Goal: Task Accomplishment & Management: Complete application form

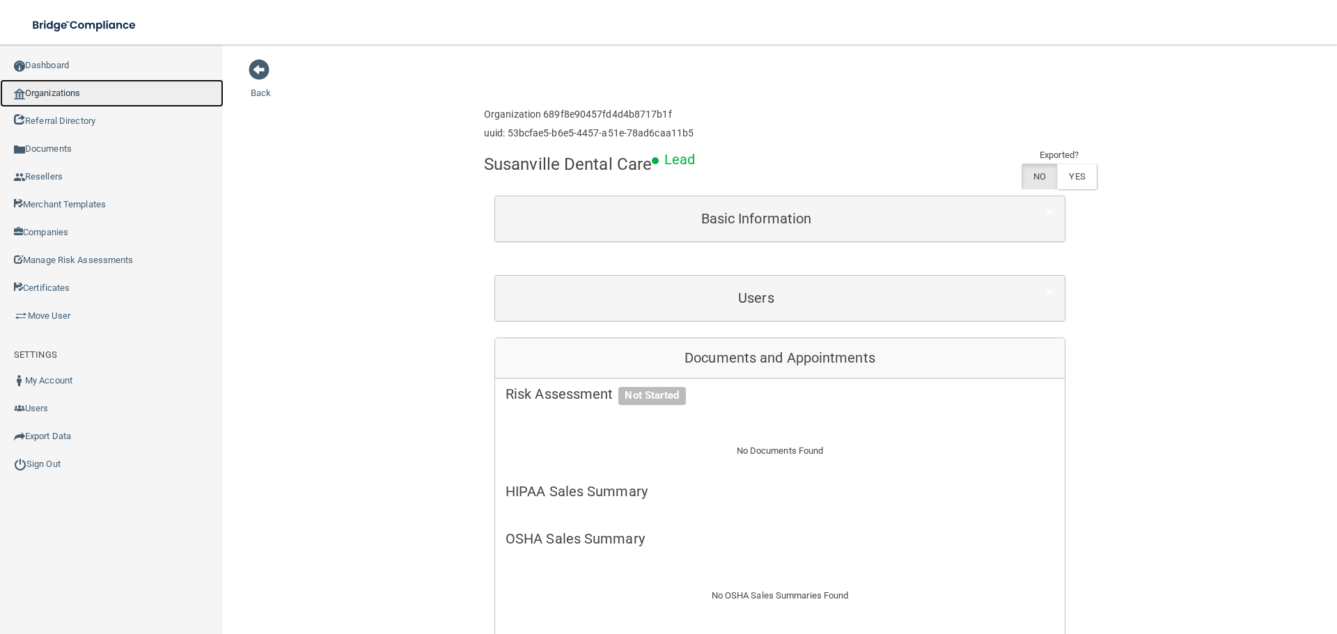
click at [58, 86] on link "Organizations" at bounding box center [112, 93] width 224 height 28
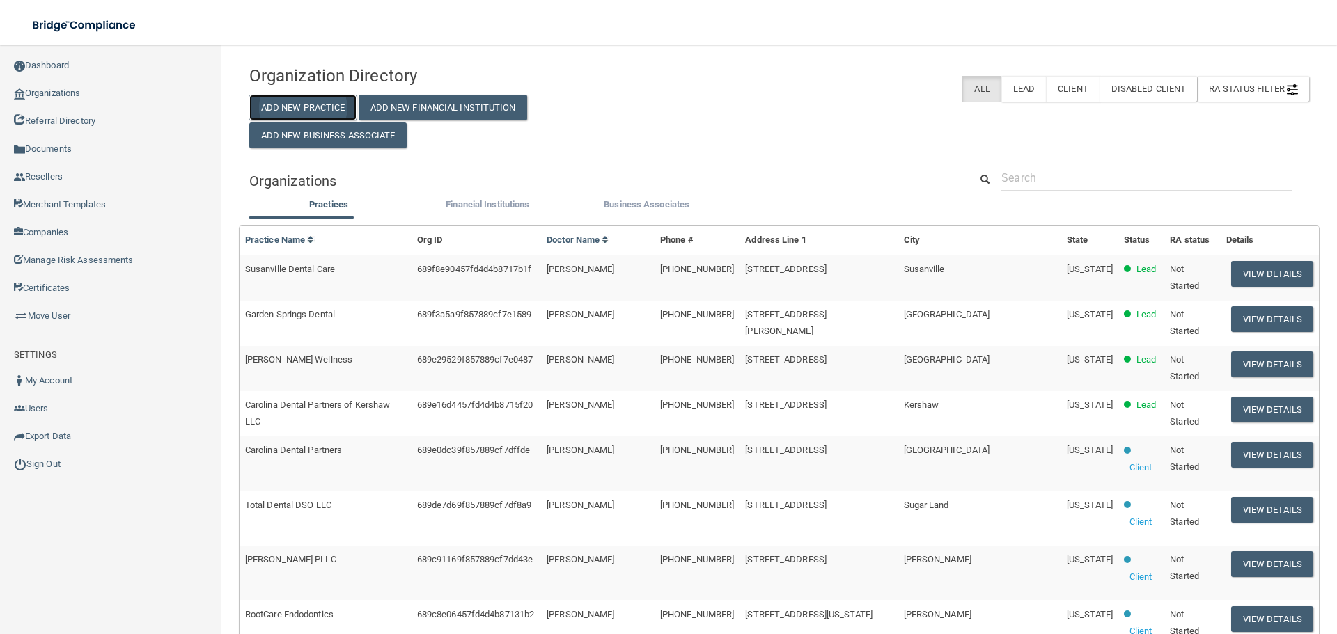
click at [322, 101] on button "Add New Practice" at bounding box center [302, 108] width 107 height 26
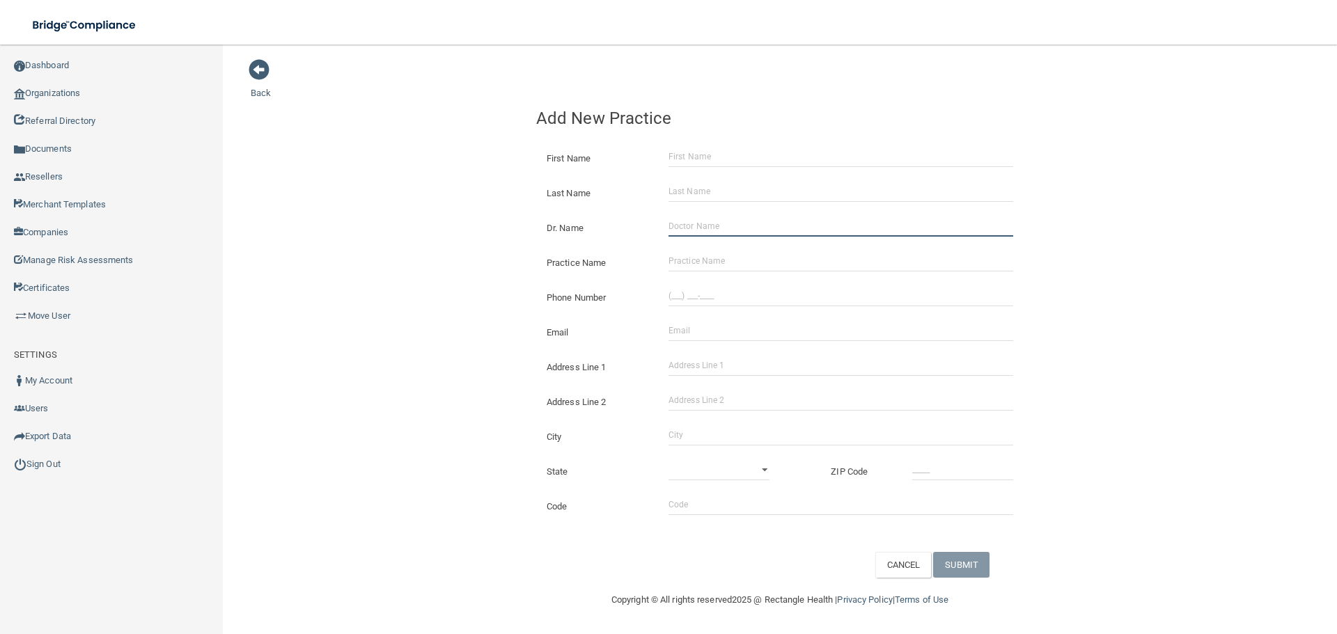
click at [790, 233] on input "Dr. Name" at bounding box center [840, 226] width 345 height 21
paste input "Haines City Dental"
type input "Haines City Dental"
click at [711, 251] on input "Practice Name" at bounding box center [840, 261] width 345 height 21
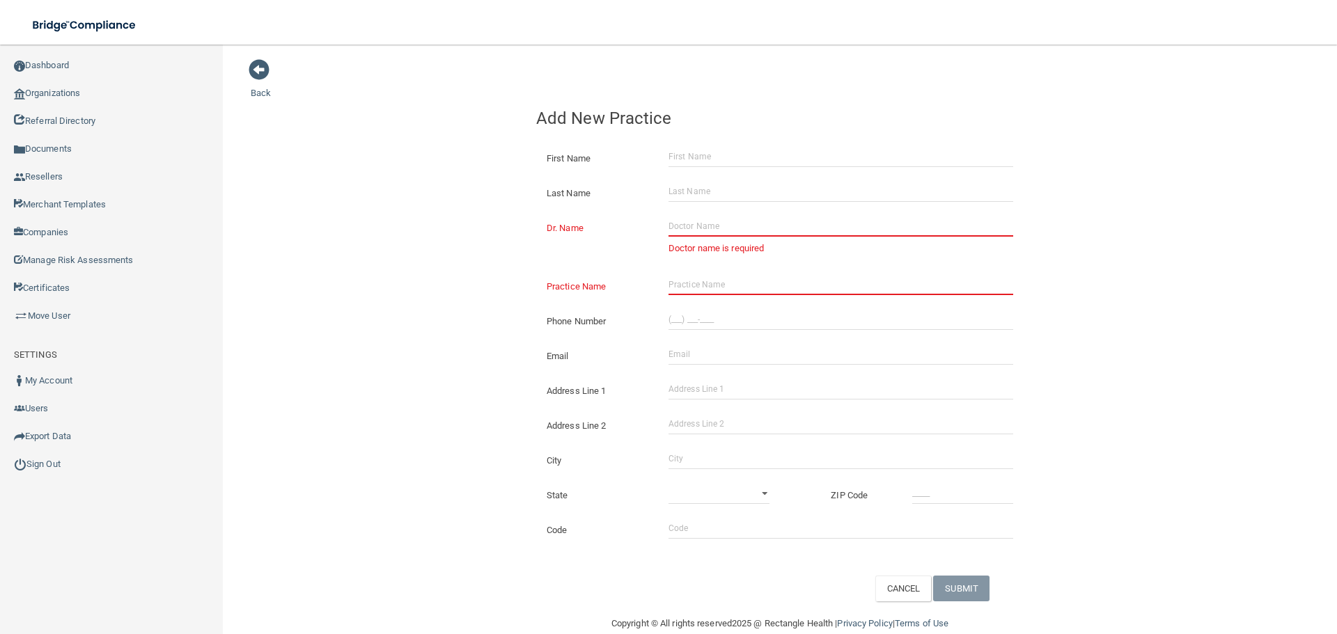
click at [710, 268] on div "Practice Name" at bounding box center [780, 281] width 508 height 35
click at [722, 290] on input "Practice Name" at bounding box center [840, 284] width 345 height 21
paste input "Haines City Dental"
type input "Haines City Dental"
click at [706, 313] on input "(___) ___-____" at bounding box center [840, 319] width 345 height 21
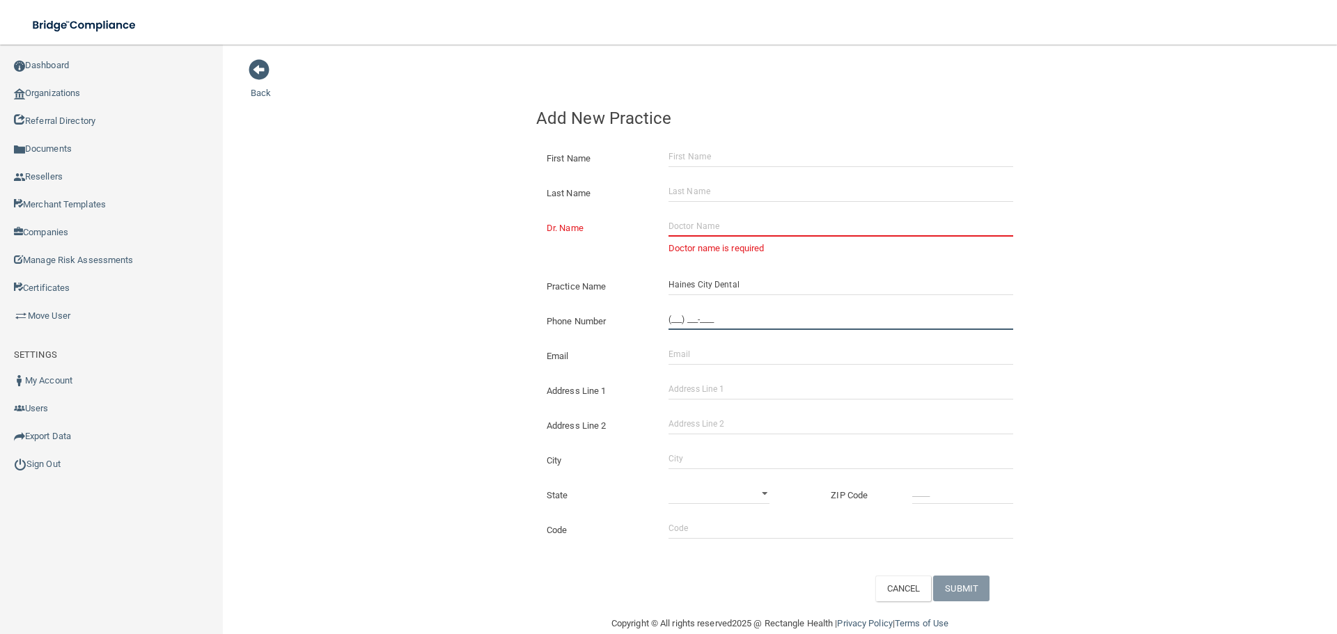
paste input "617) 818-8178"
type input "[PHONE_NUMBER]"
click at [703, 393] on input "Address Line 1" at bounding box center [840, 389] width 345 height 21
paste input "35914 U.S. 27"
type input "35914 U.S. 27"
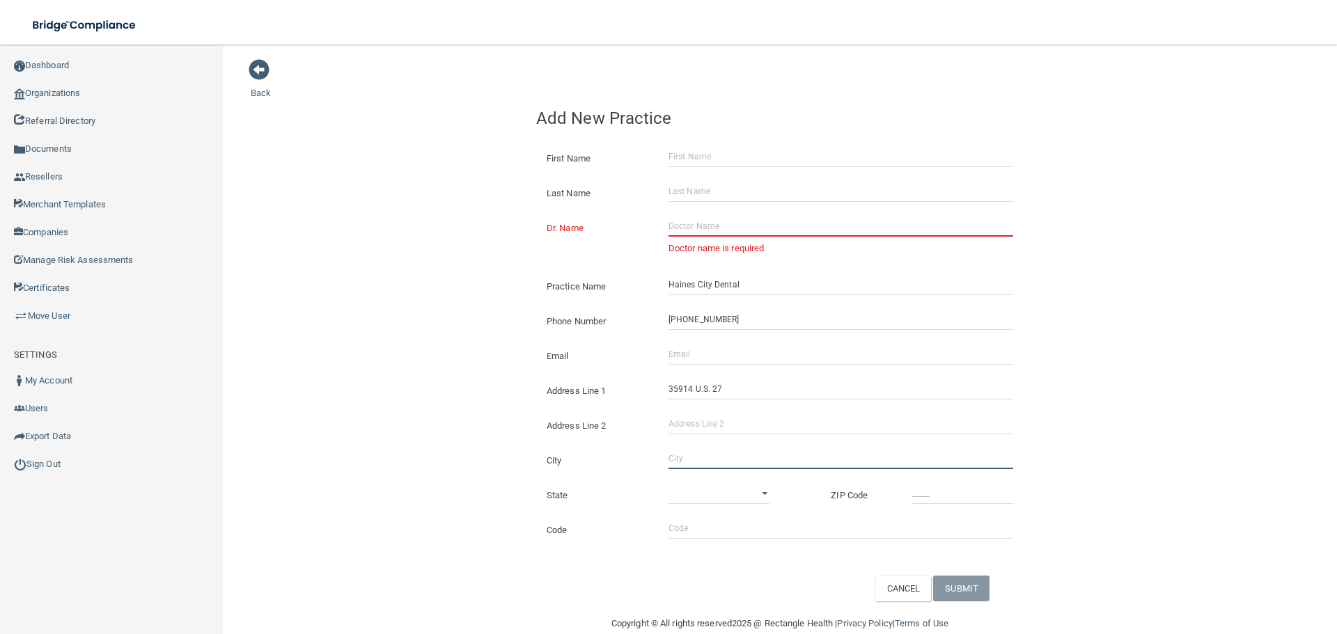
drag, startPoint x: 690, startPoint y: 453, endPoint x: 686, endPoint y: 460, distance: 8.7
click at [690, 454] on input "City" at bounding box center [840, 458] width 345 height 21
type input "[GEOGRAPHIC_DATA]"
drag, startPoint x: 667, startPoint y: 477, endPoint x: 682, endPoint y: 494, distance: 22.2
click at [682, 494] on div "State [US_STATE] [US_STATE] [US_STATE] [US_STATE] [US_STATE] [US_STATE] [US_STA…" at bounding box center [780, 490] width 508 height 35
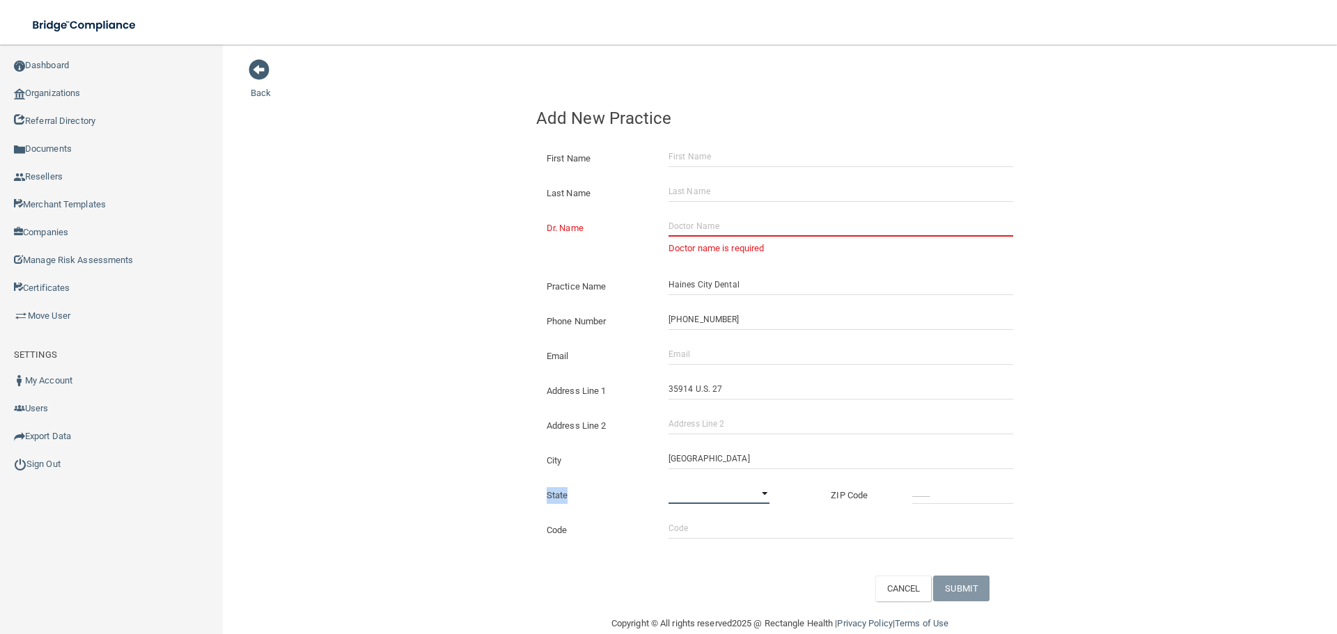
click at [682, 494] on select "[US_STATE] [US_STATE] [US_STATE] [US_STATE] [US_STATE] [US_STATE] [US_STATE] [U…" at bounding box center [718, 493] width 101 height 21
select select "9"
click at [668, 483] on select "[US_STATE] [US_STATE] [US_STATE] [US_STATE] [US_STATE] [US_STATE] [US_STATE] [U…" at bounding box center [718, 493] width 101 height 21
click at [991, 485] on input "_____" at bounding box center [962, 493] width 101 height 21
type input "33844"
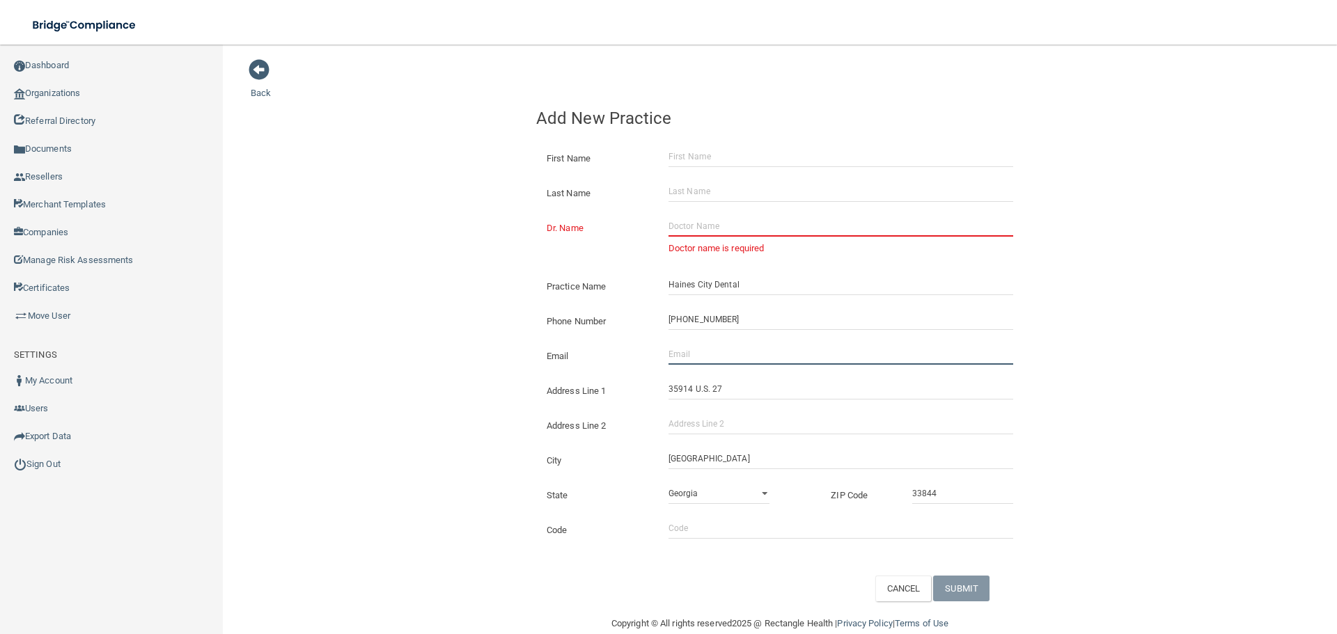
drag, startPoint x: 737, startPoint y: 346, endPoint x: 730, endPoint y: 355, distance: 11.4
click at [737, 346] on input "Email" at bounding box center [840, 354] width 345 height 21
click at [727, 358] on input "Email" at bounding box center [840, 354] width 345 height 21
paste input "[EMAIL_ADDRESS][DOMAIN_NAME]"
type input "[EMAIL_ADDRESS][DOMAIN_NAME]"
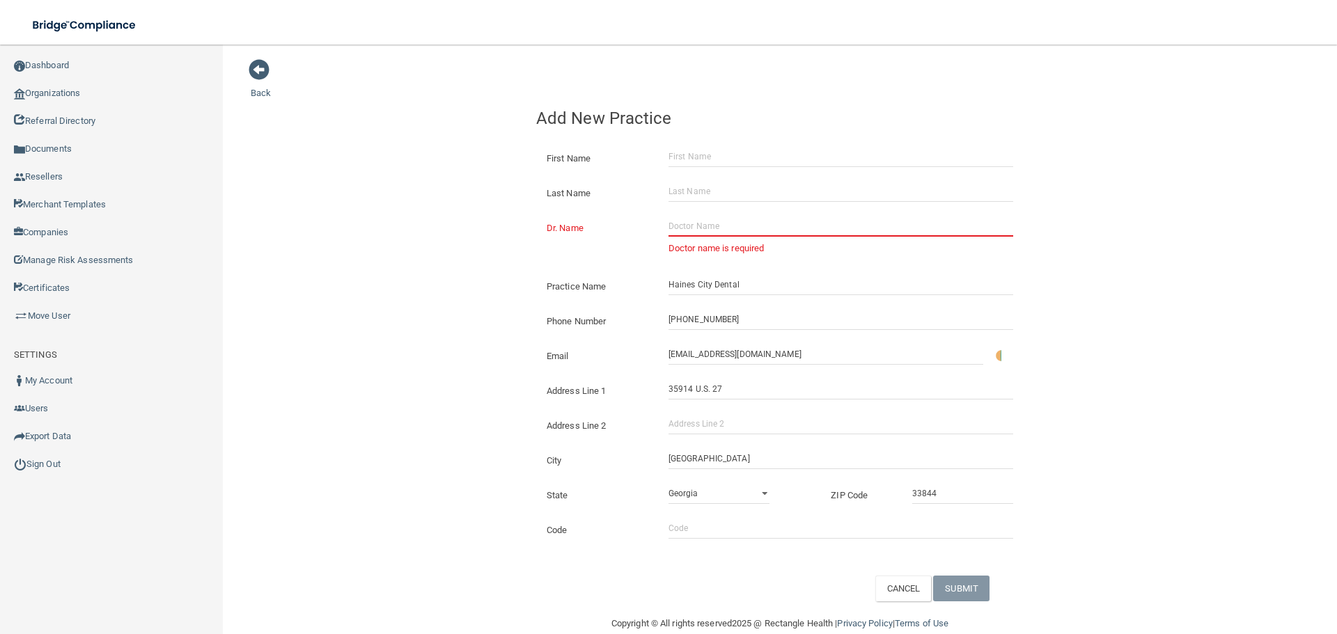
click at [332, 312] on div "Back Add New Practice First Name Last Name Dr. Name Doctor name is required Pra…" at bounding box center [780, 329] width 1058 height 543
drag, startPoint x: 695, startPoint y: 226, endPoint x: 726, endPoint y: 228, distance: 31.4
click at [695, 226] on input "Dr. Name" at bounding box center [840, 226] width 345 height 21
paste input "[PERSON_NAME]"
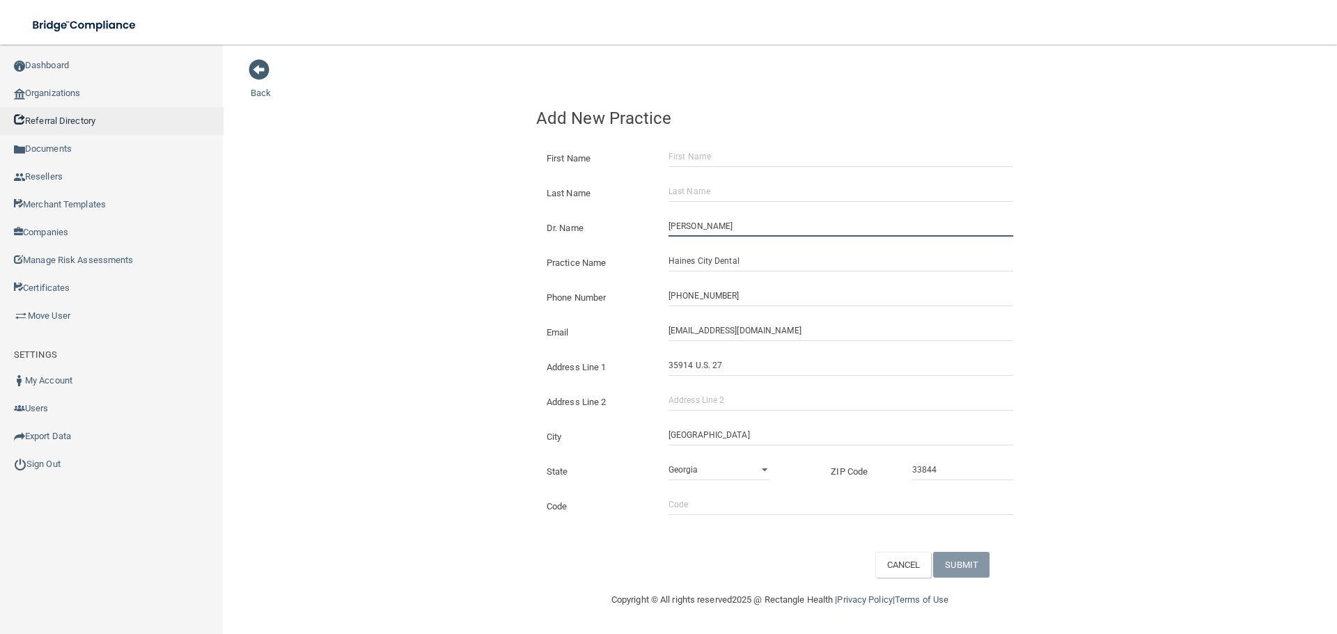
drag, startPoint x: 687, startPoint y: 232, endPoint x: 222, endPoint y: 134, distance: 475.4
click at [392, 213] on div "Back Add New Practice First Name Last Name Dr. Name [PERSON_NAME] Practice Name…" at bounding box center [780, 317] width 1058 height 519
type input "[PERSON_NAME]"
click at [707, 232] on input "[PERSON_NAME]" at bounding box center [840, 226] width 345 height 21
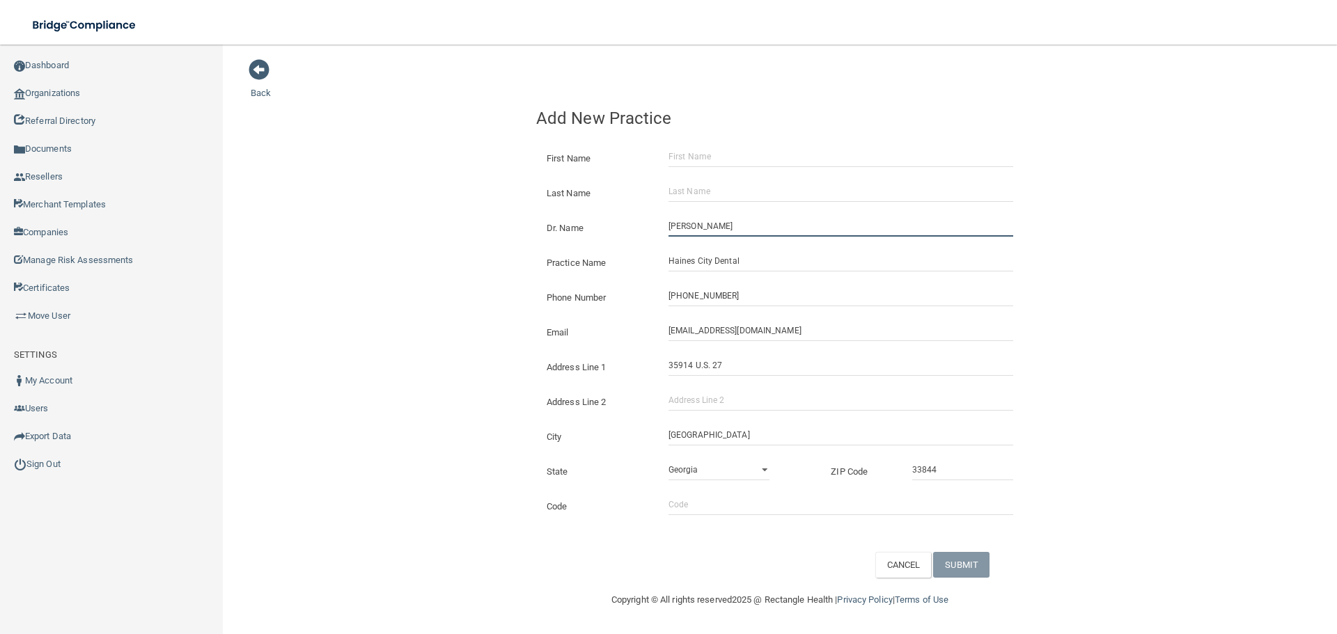
click at [707, 232] on input "[PERSON_NAME]" at bounding box center [840, 226] width 345 height 21
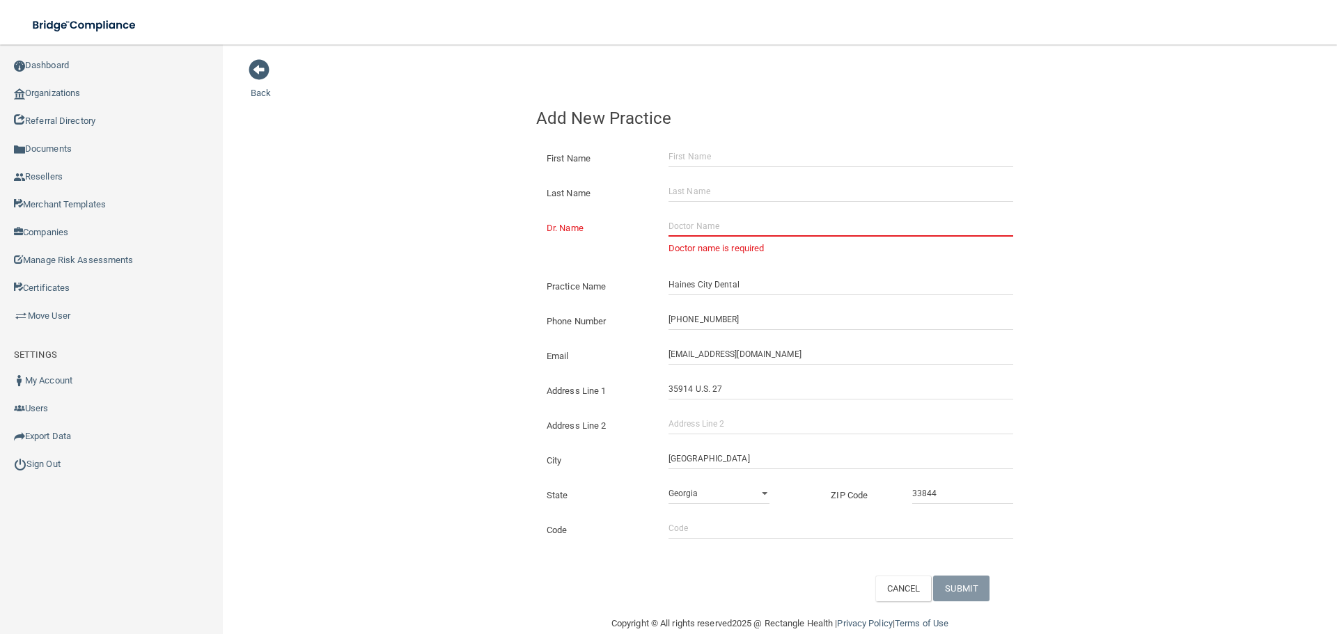
paste input "[PERSON_NAME]"
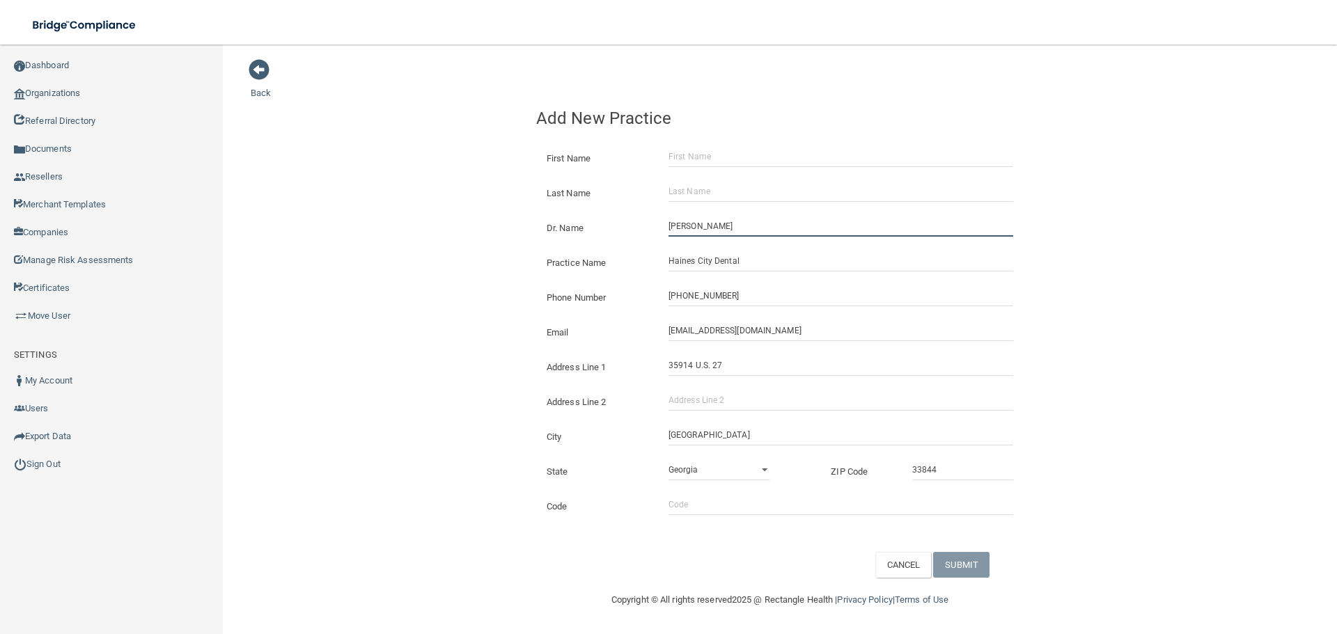
type input "[PERSON_NAME]"
click at [717, 150] on input "First Name" at bounding box center [840, 156] width 345 height 21
paste input "[PERSON_NAME]"
click at [716, 152] on input "[PERSON_NAME]" at bounding box center [840, 156] width 345 height 21
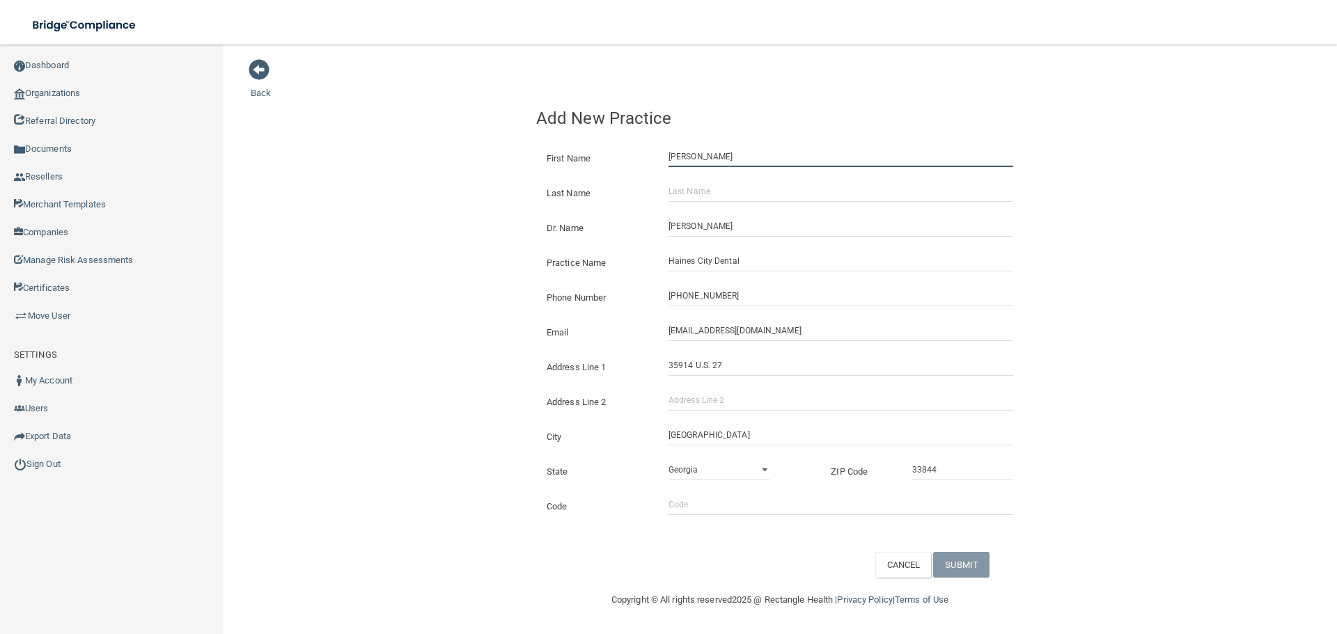
type input "[PERSON_NAME]"
click at [698, 198] on input "Last Name" at bounding box center [840, 191] width 345 height 21
paste input "Khan"
type input "Khan"
click at [382, 207] on div "Back Add New Practice First Name [PERSON_NAME] Last Name [PERSON_NAME] Dr. Name…" at bounding box center [780, 317] width 1058 height 519
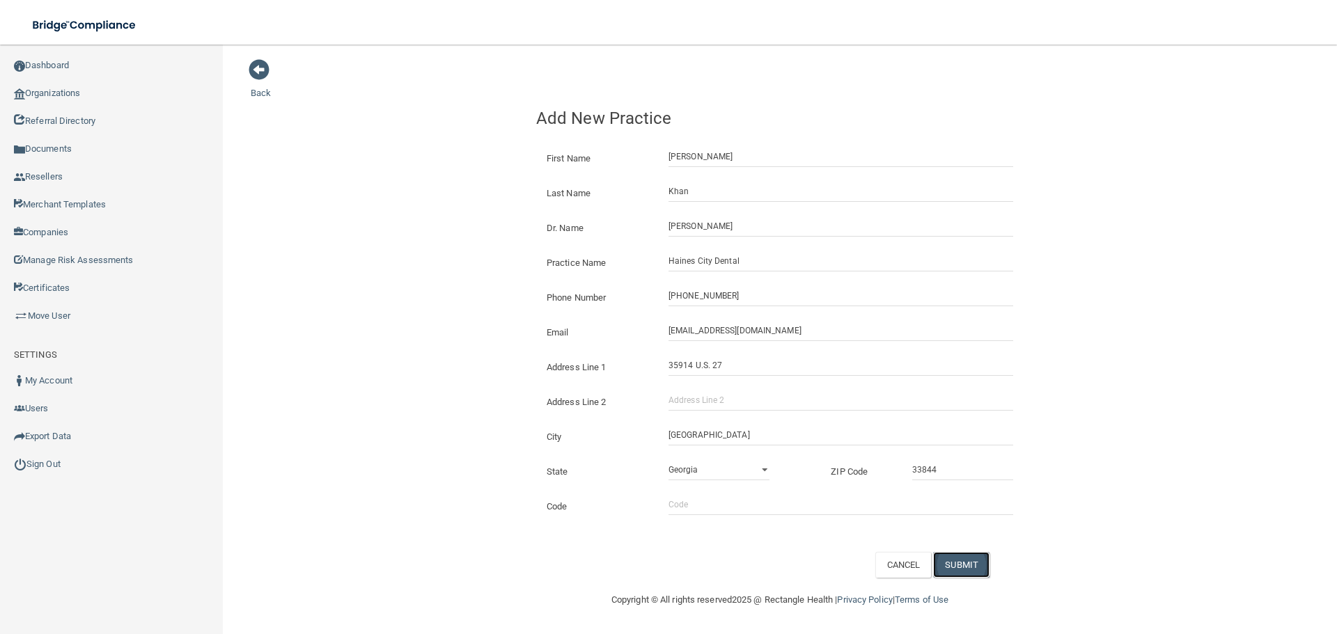
click at [959, 569] on button "SUBMIT" at bounding box center [961, 565] width 56 height 26
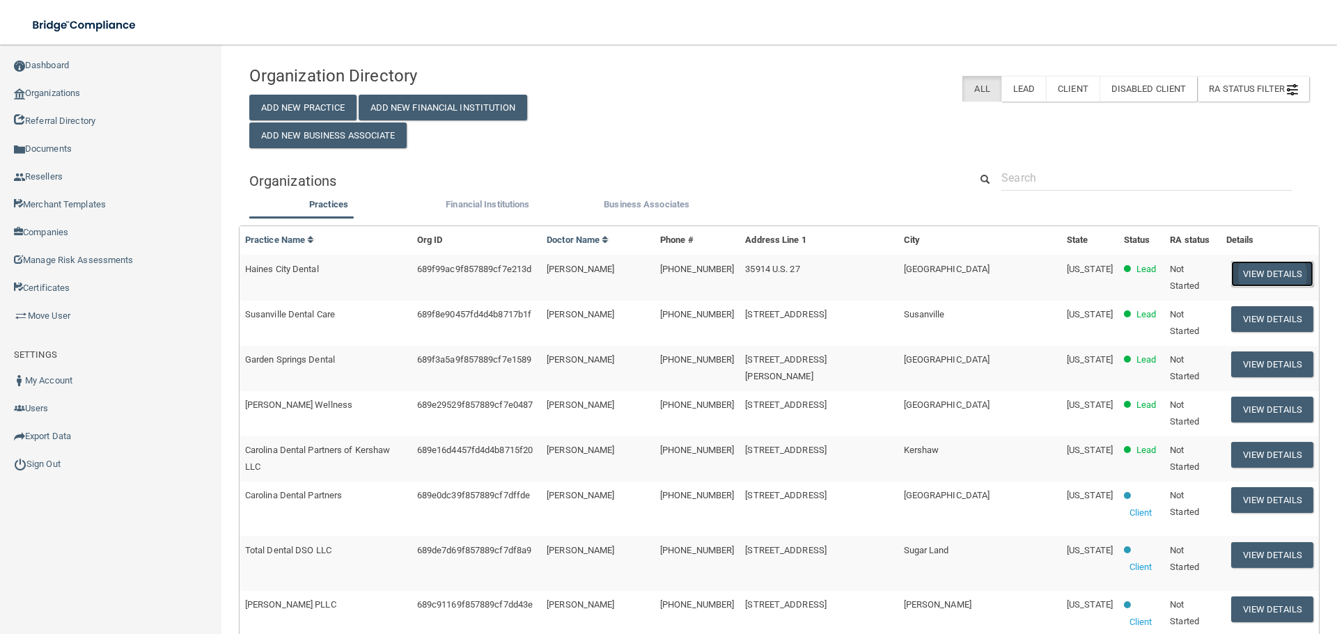
click at [1269, 271] on button "View Details" at bounding box center [1272, 274] width 82 height 26
